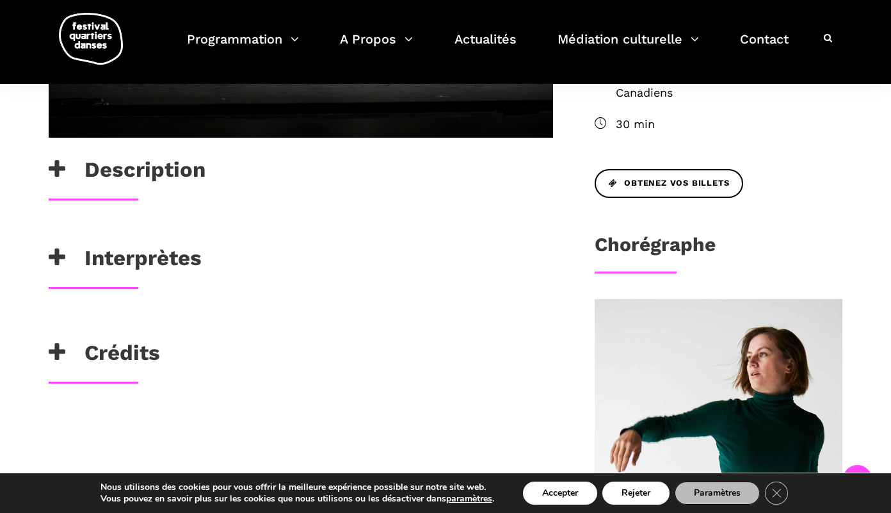
scroll to position [518, 0]
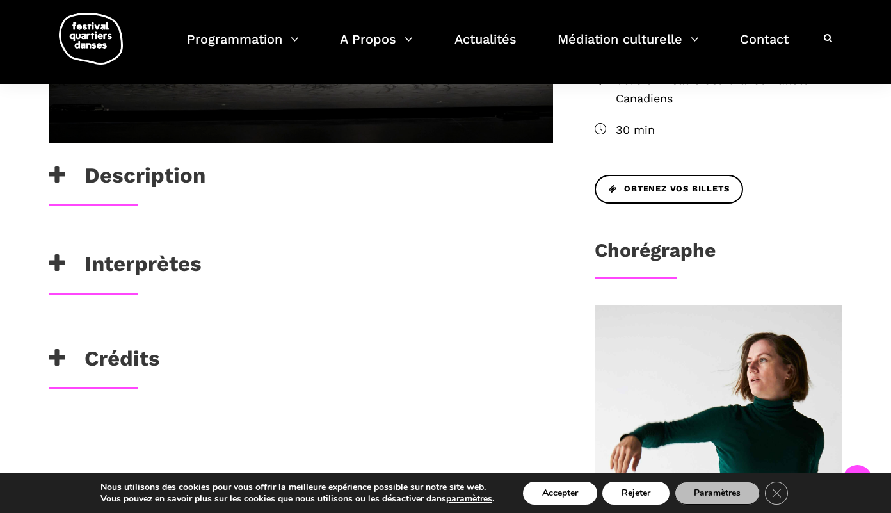
click at [186, 265] on h3 "Interprètes" at bounding box center [125, 267] width 153 height 32
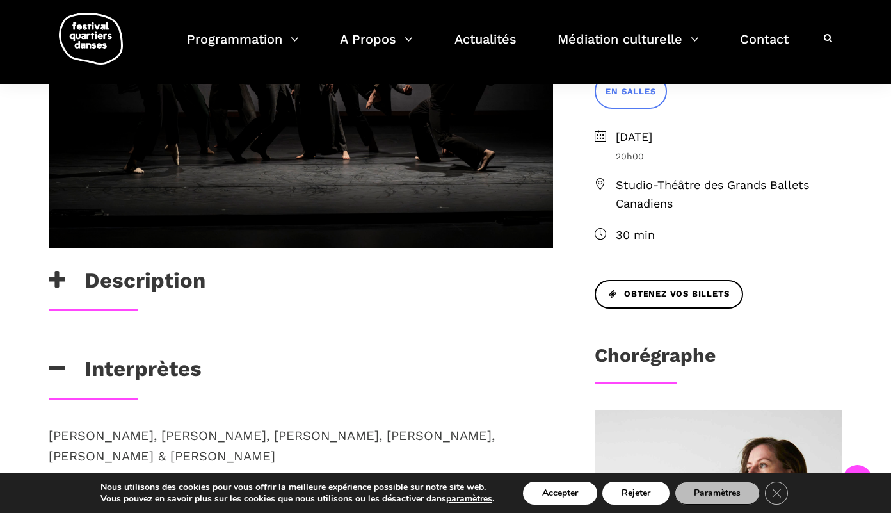
scroll to position [445, 0]
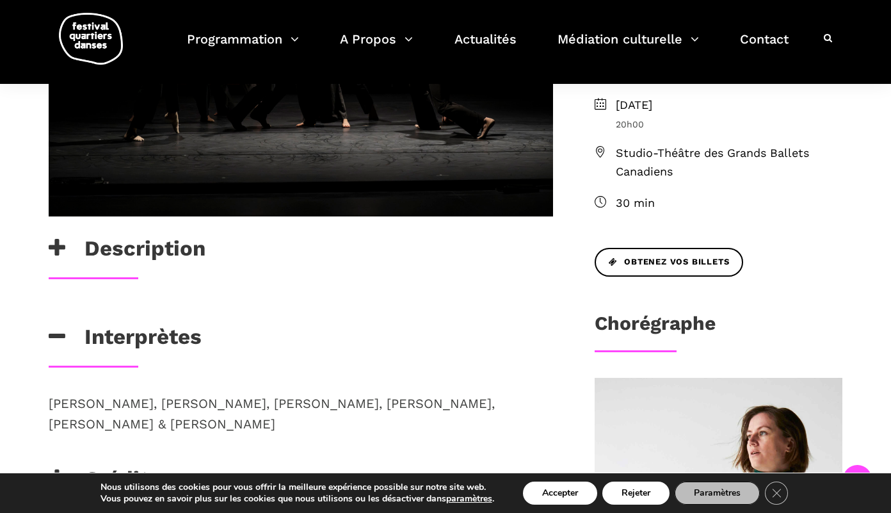
click at [159, 251] on h3 "Description" at bounding box center [127, 252] width 157 height 32
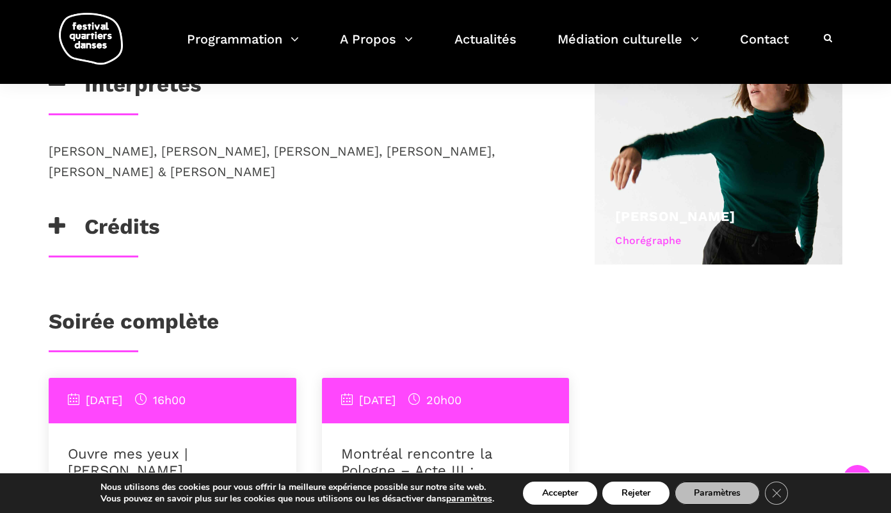
scroll to position [815, 0]
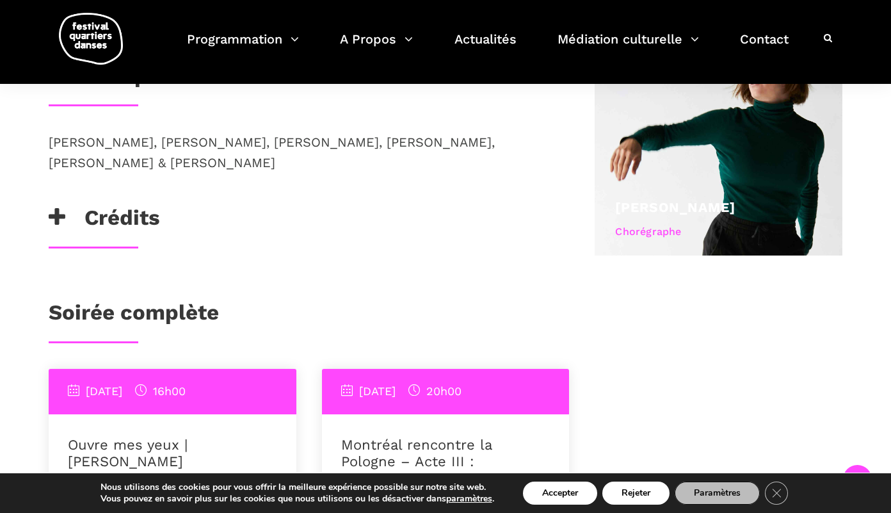
click at [156, 218] on h3 "Crédits" at bounding box center [104, 221] width 111 height 32
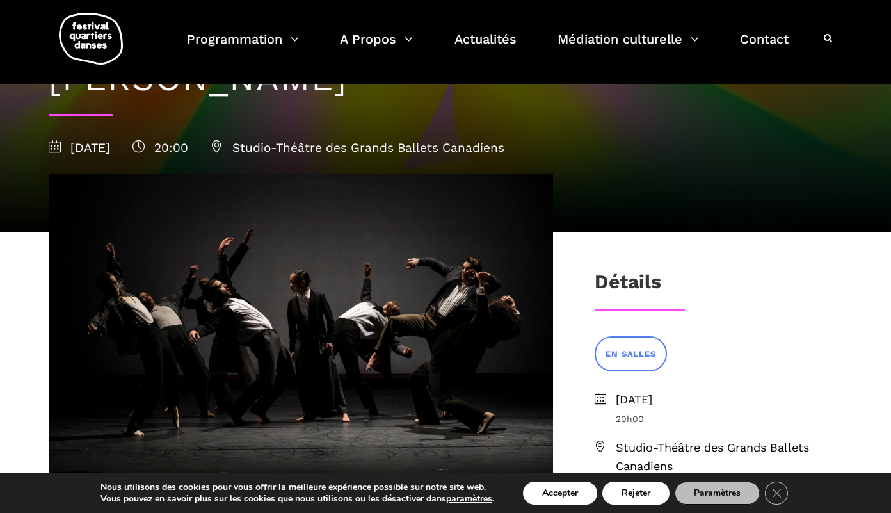
scroll to position [146, 0]
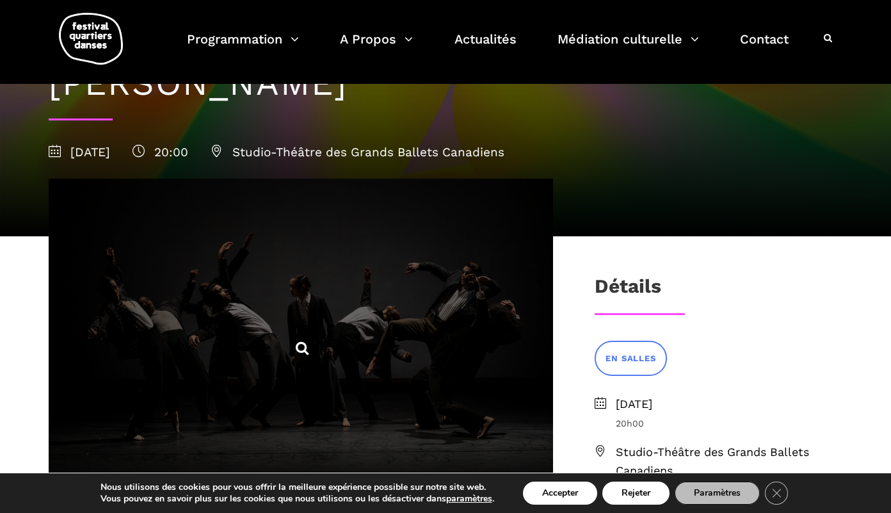
click at [305, 346] on icon at bounding box center [302, 348] width 16 height 16
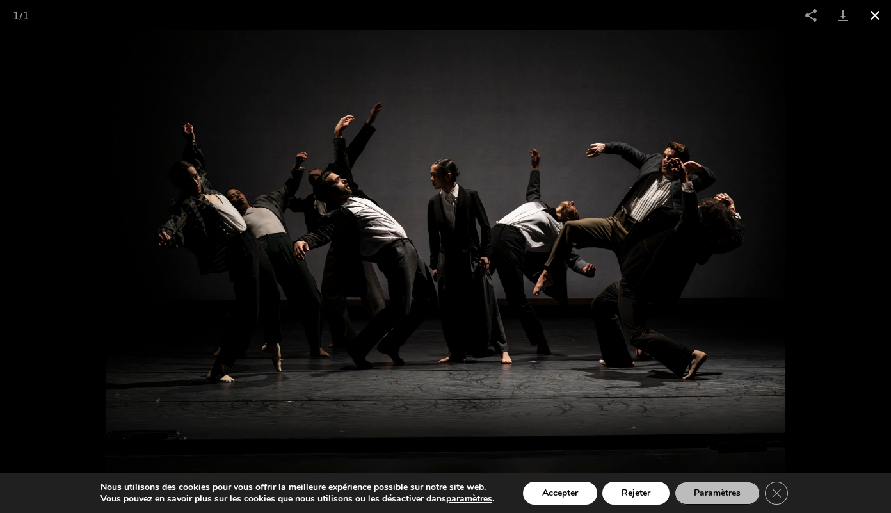
click at [876, 13] on button "Close gallery" at bounding box center [875, 15] width 32 height 30
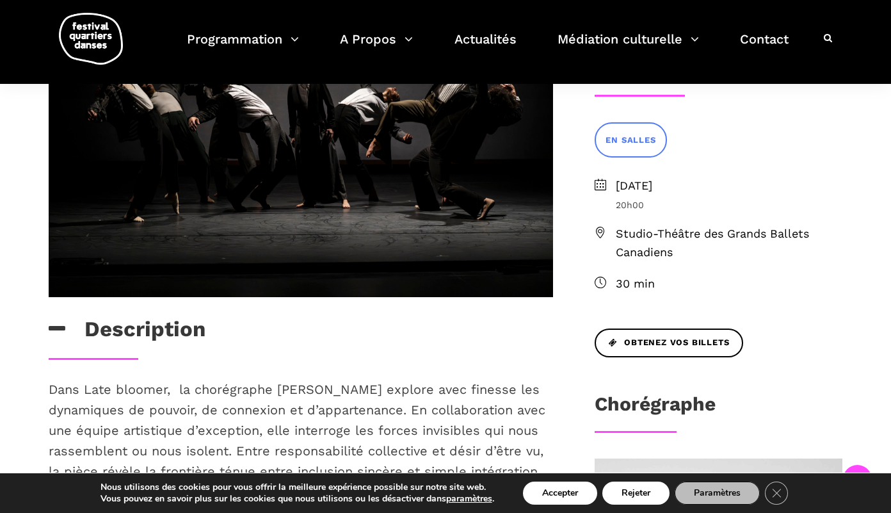
scroll to position [394, 0]
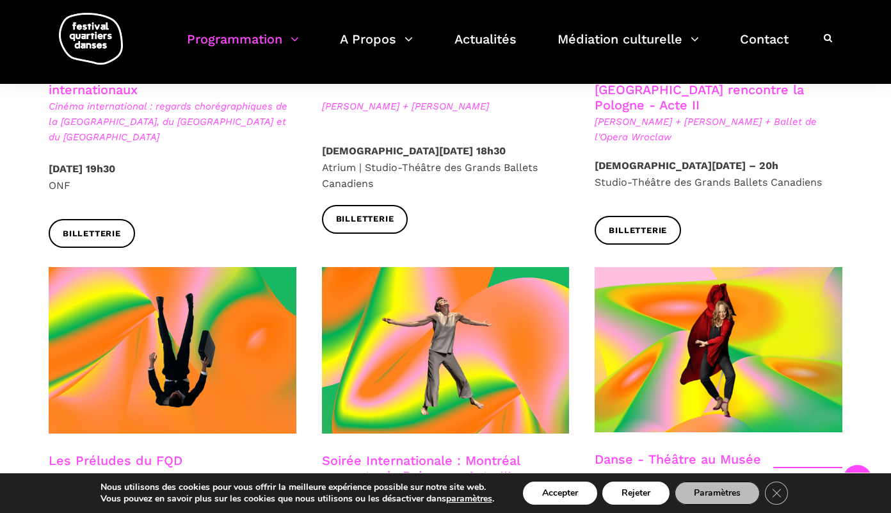
scroll to position [1384, 0]
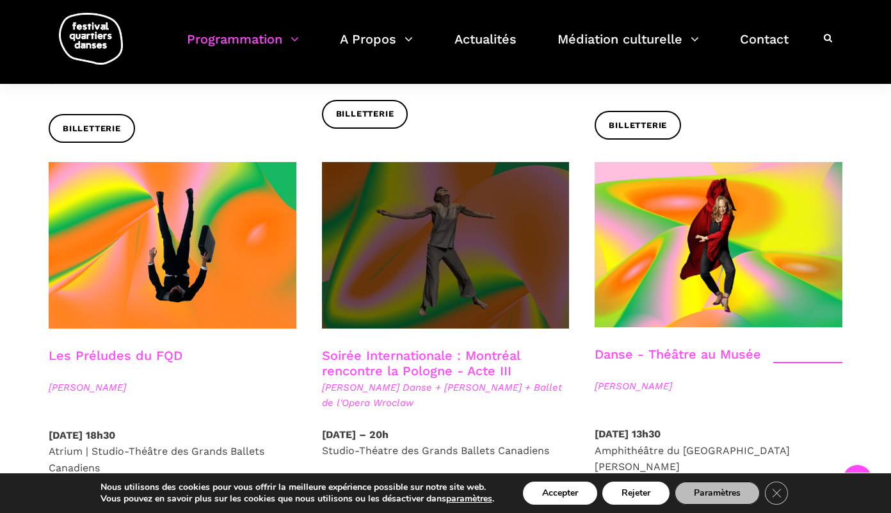
click at [482, 225] on span at bounding box center [446, 245] width 248 height 166
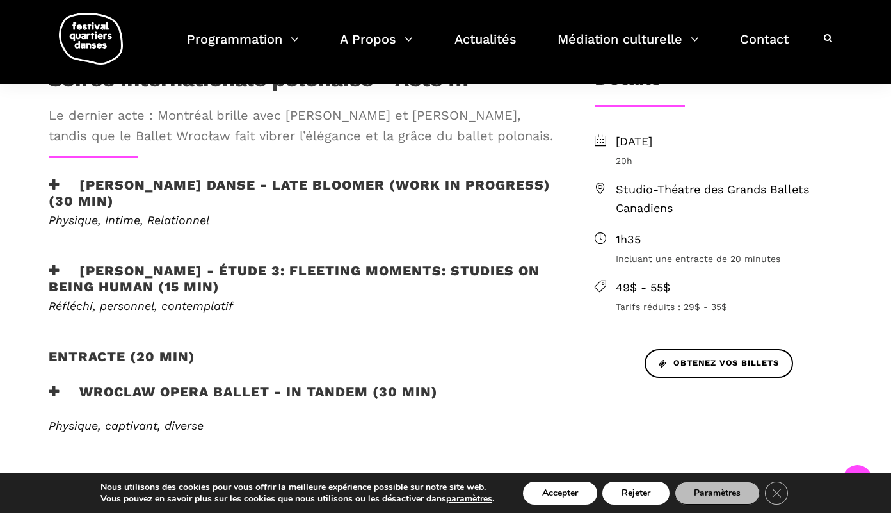
scroll to position [397, 0]
